Goal: Information Seeking & Learning: Understand process/instructions

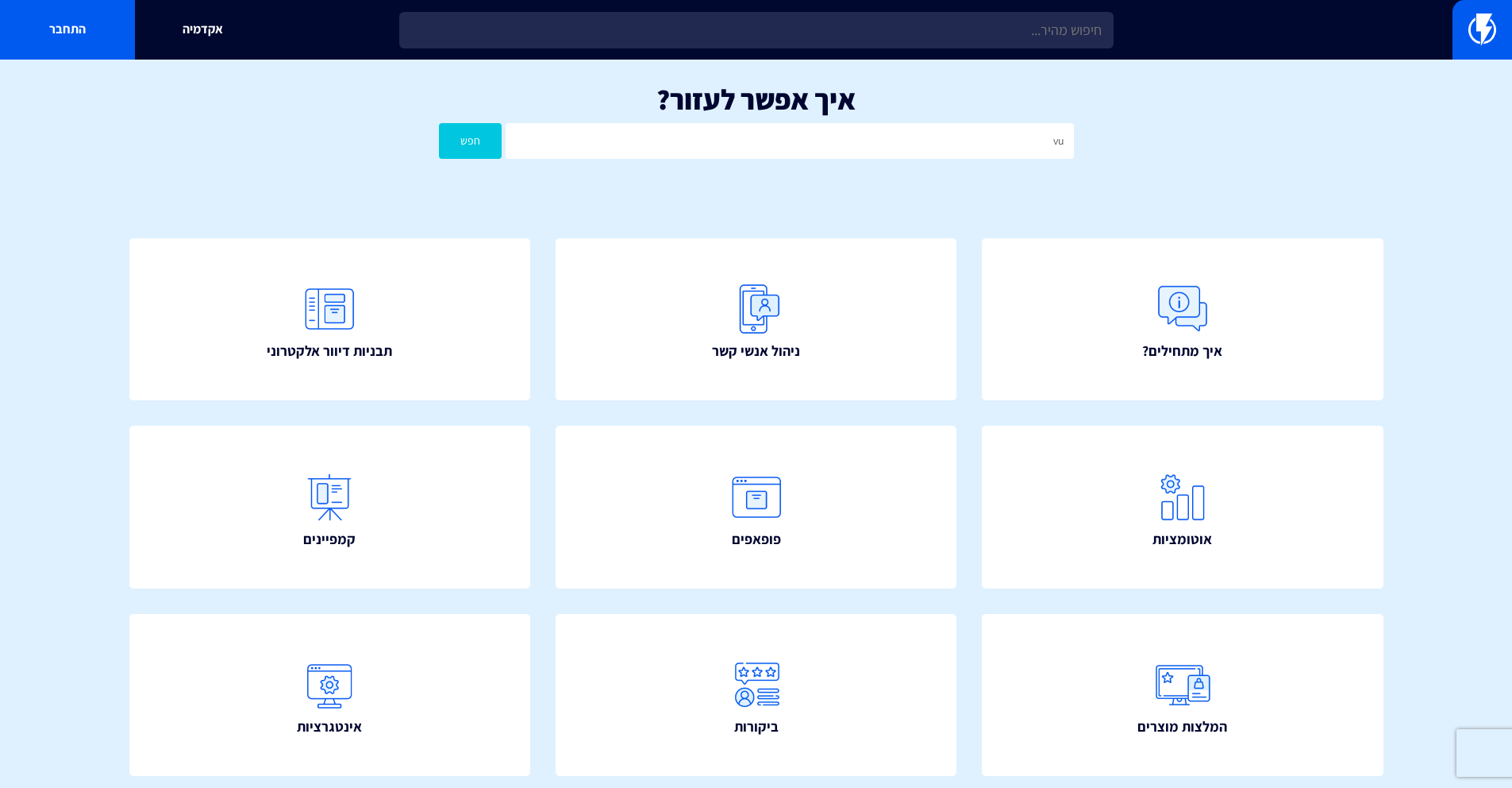
type input "v"
type input "הוספה לעגלה"
click at [439, 123] on button "חפש" at bounding box center [470, 141] width 63 height 35
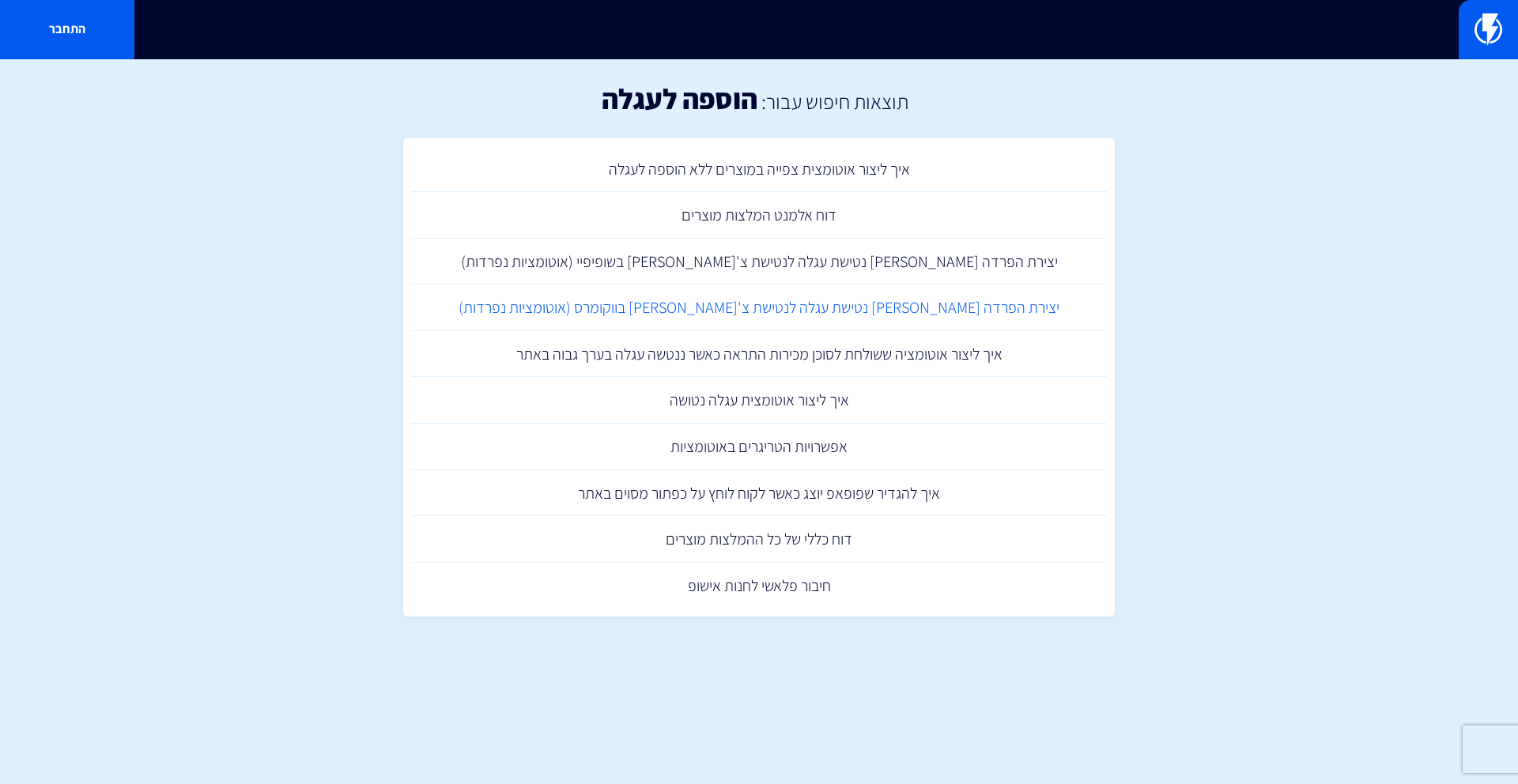
click at [847, 301] on link "יצירת הפרדה בין נטישת עגלה לנטישת צ'קאווט בווקומרס (אוטומציות נפרדות)" at bounding box center [759, 307] width 696 height 47
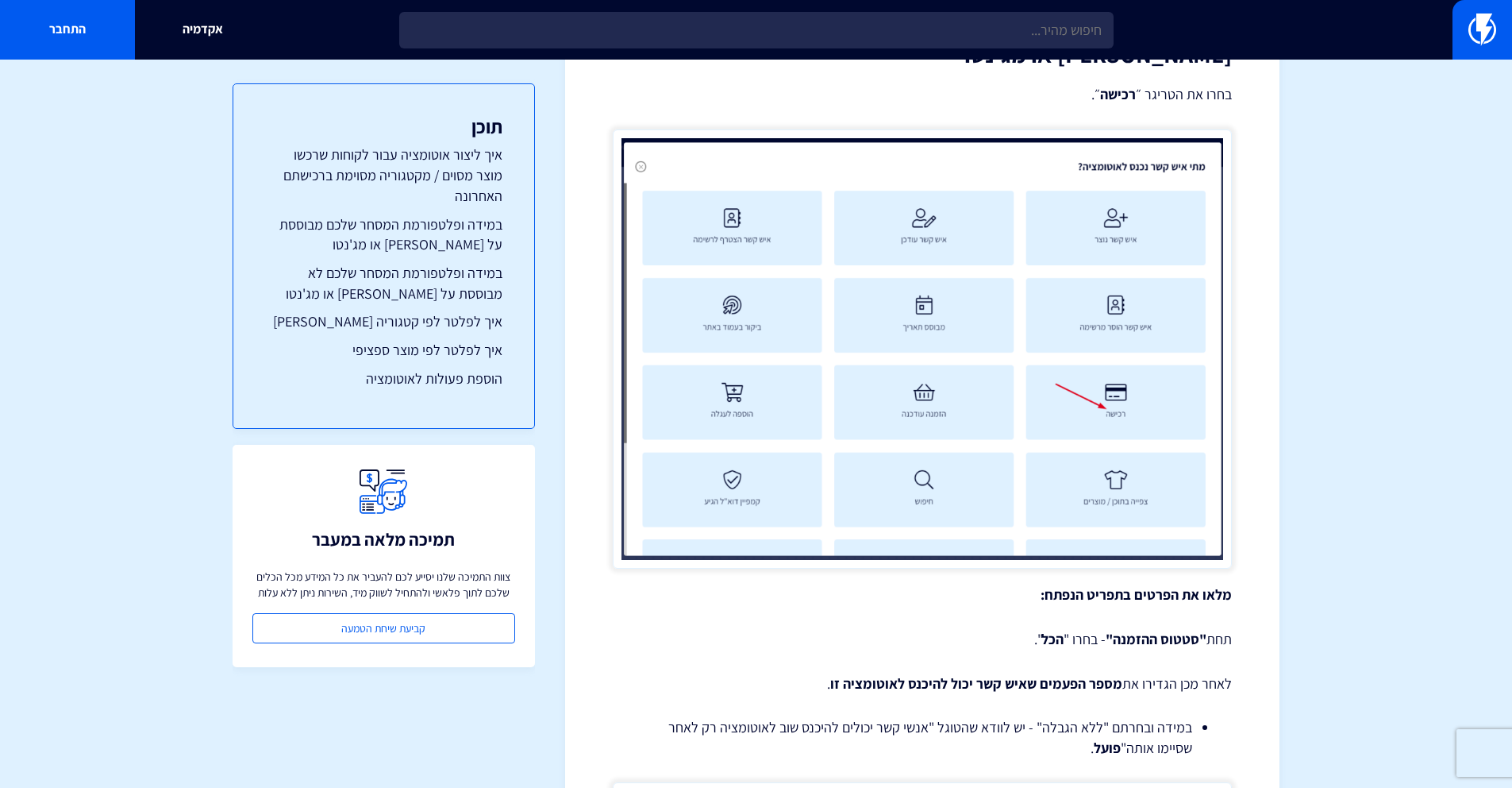
scroll to position [3038, 0]
